Goal: Task Accomplishment & Management: Manage account settings

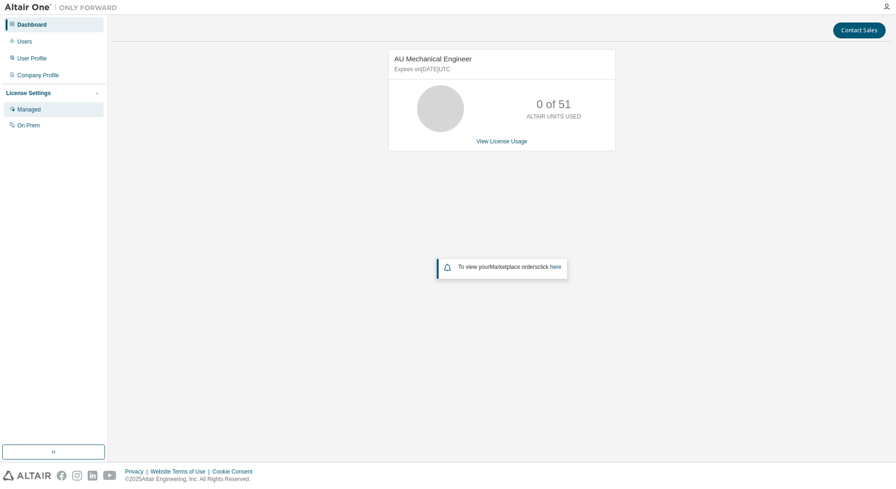
click at [28, 111] on div "Managed" at bounding box center [28, 109] width 23 height 7
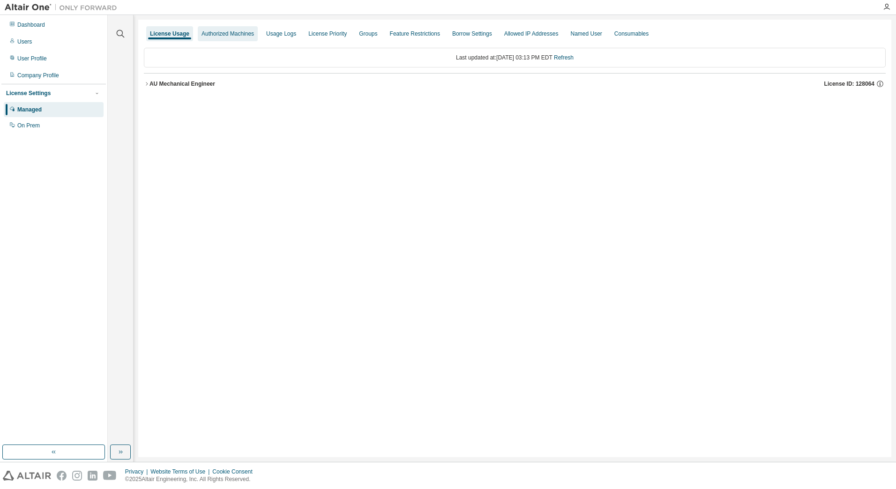
click at [225, 34] on div "Authorized Machines" at bounding box center [227, 33] width 52 height 7
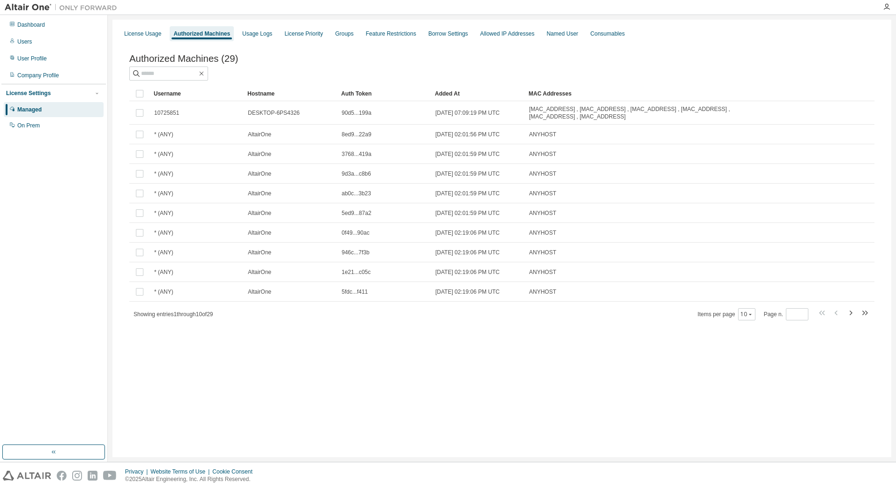
click at [171, 95] on div "Username" at bounding box center [197, 93] width 86 height 15
